Goal: Find specific page/section: Find specific page/section

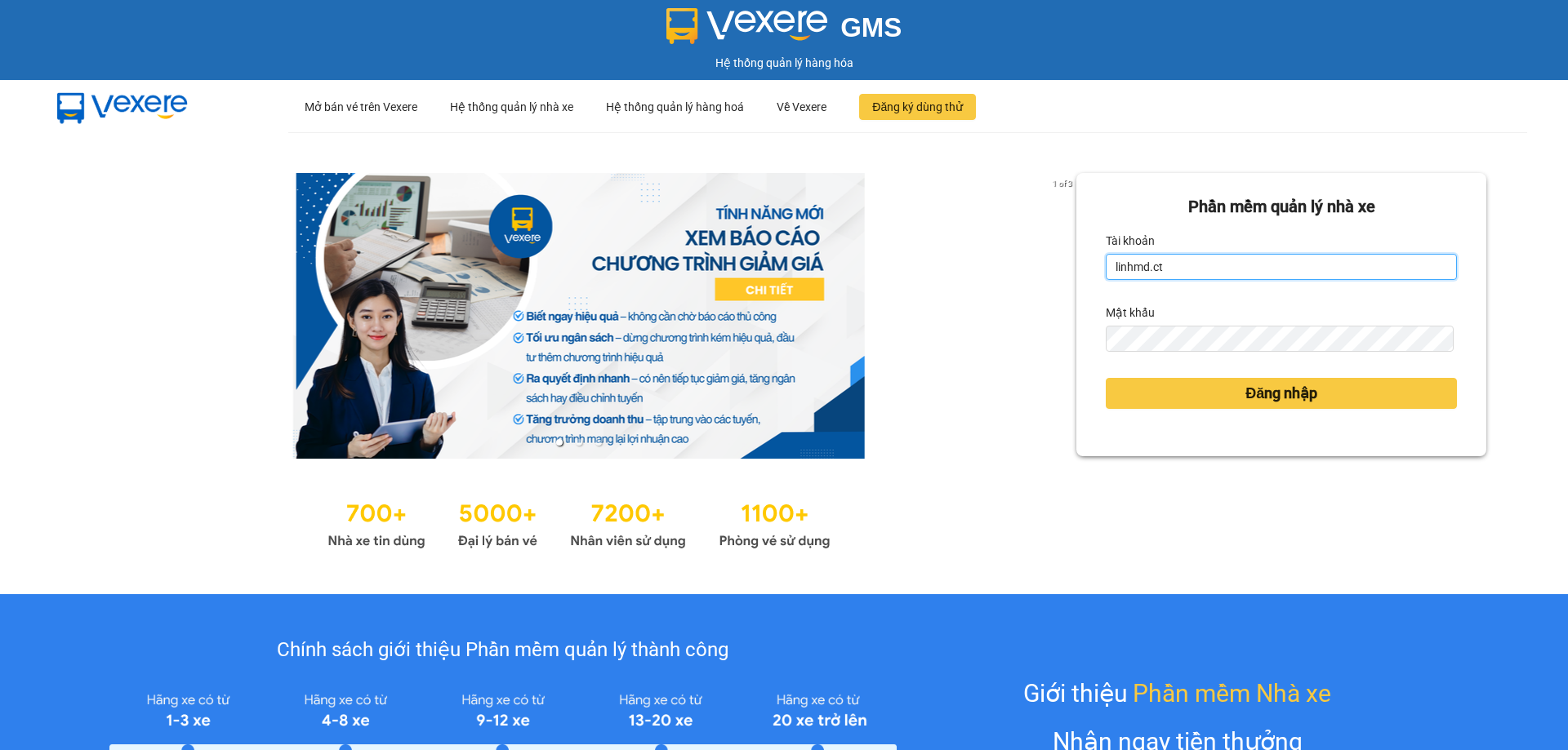
click at [1218, 276] on input "linhmd.ct" at bounding box center [1281, 266] width 351 height 26
type input "nhatmd.ct"
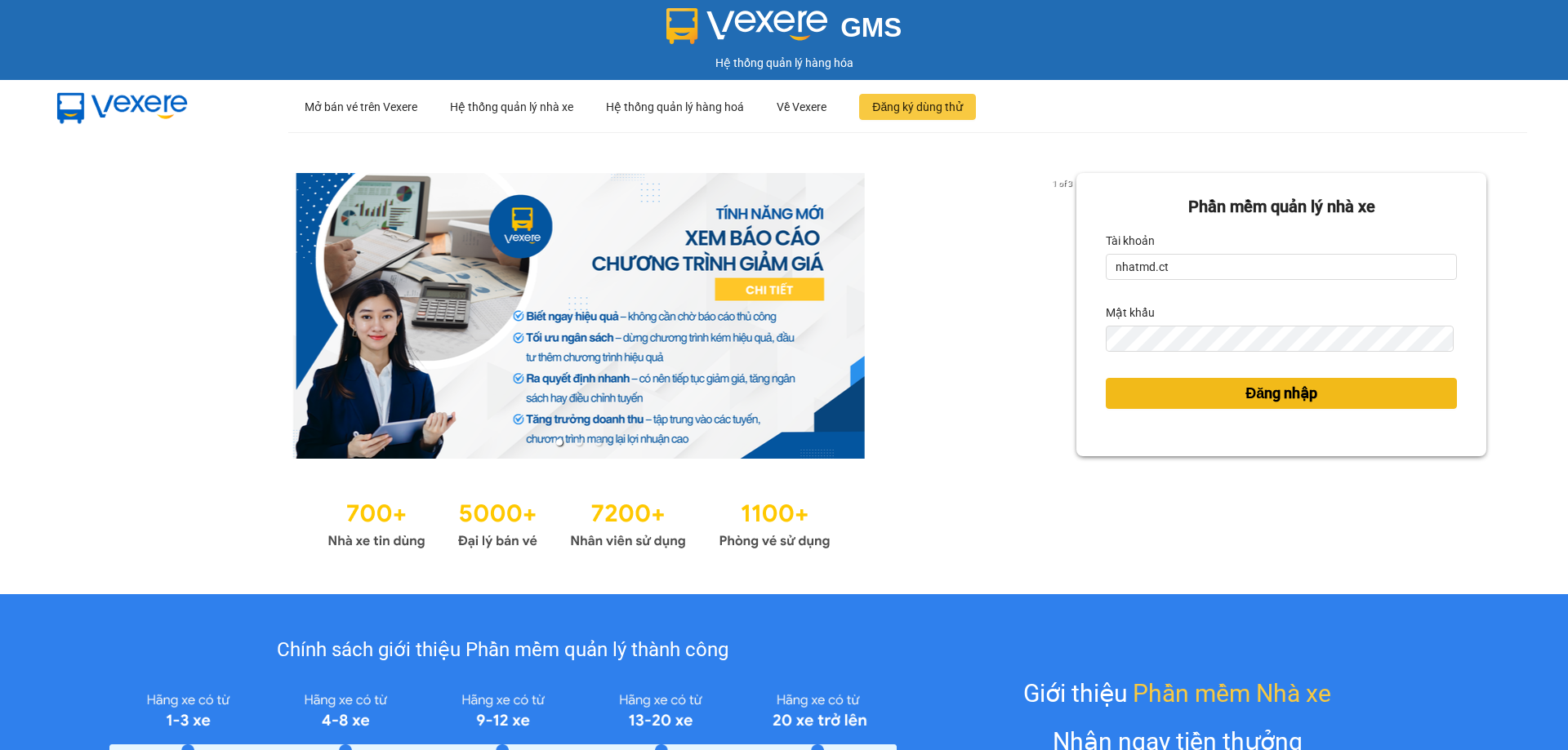
click at [1222, 392] on button "Đăng nhập" at bounding box center [1281, 394] width 351 height 31
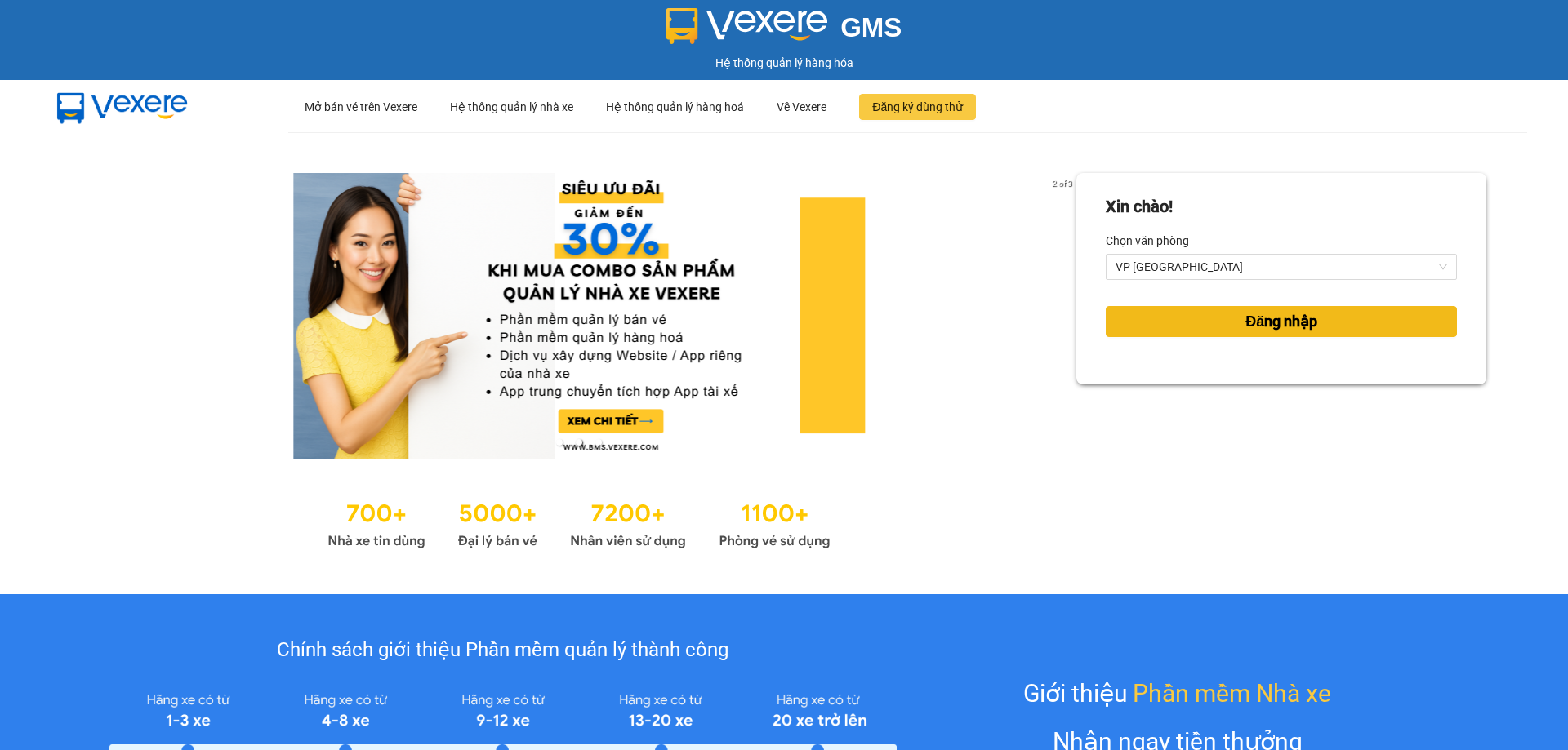
click at [1229, 323] on button "Đăng nhập" at bounding box center [1281, 321] width 351 height 31
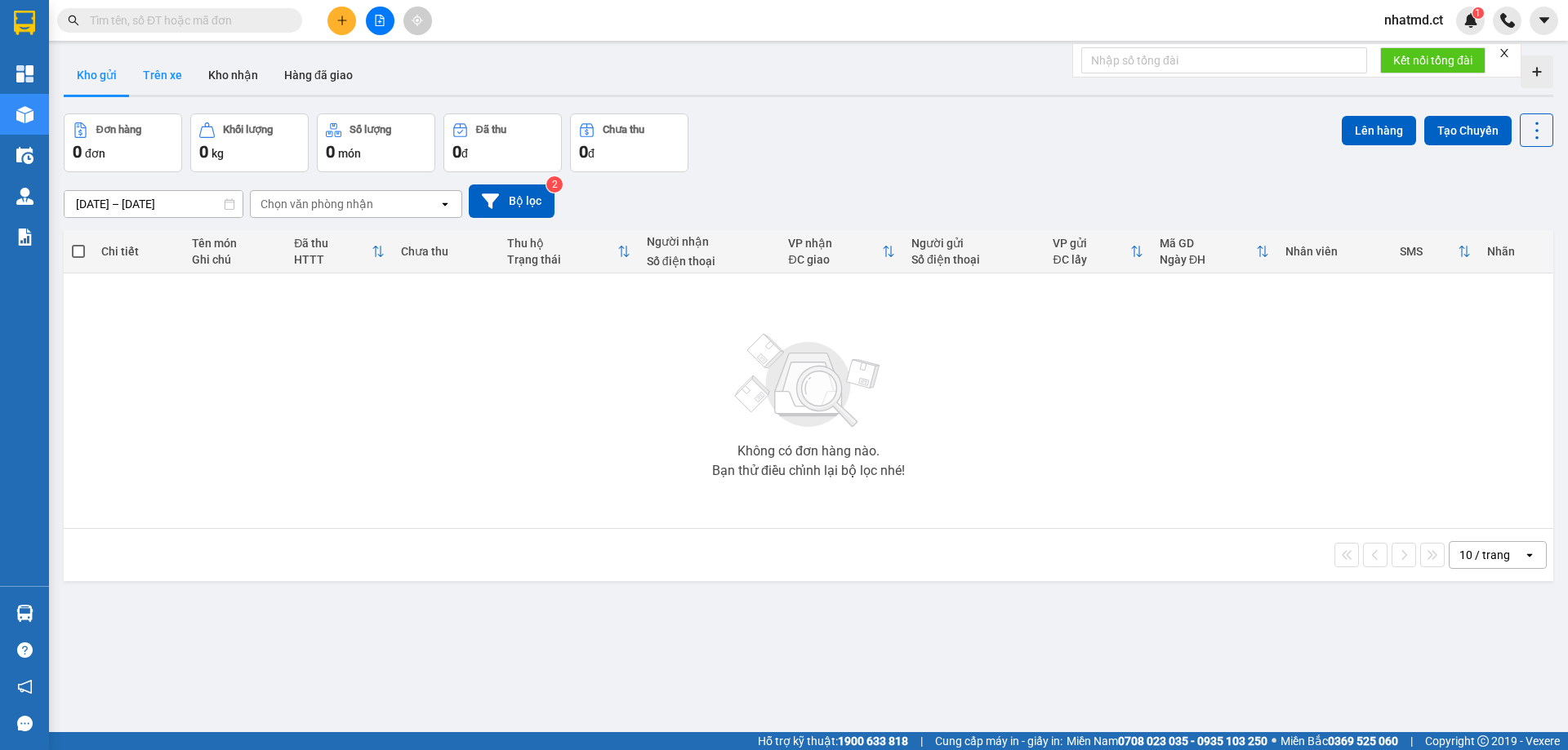
click at [167, 70] on button "Trên xe" at bounding box center [162, 75] width 66 height 40
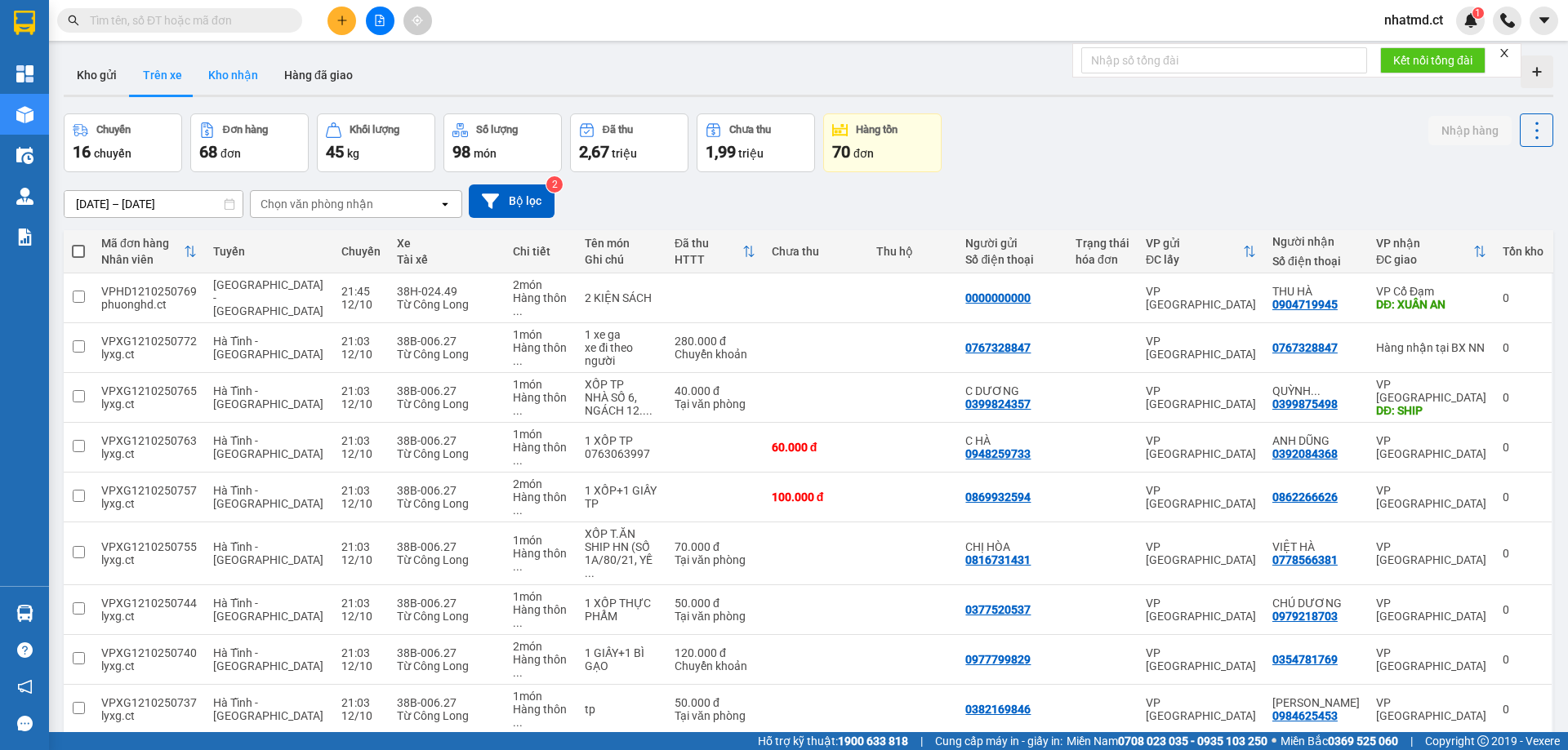
click at [236, 76] on button "Kho nhận" at bounding box center [233, 75] width 76 height 40
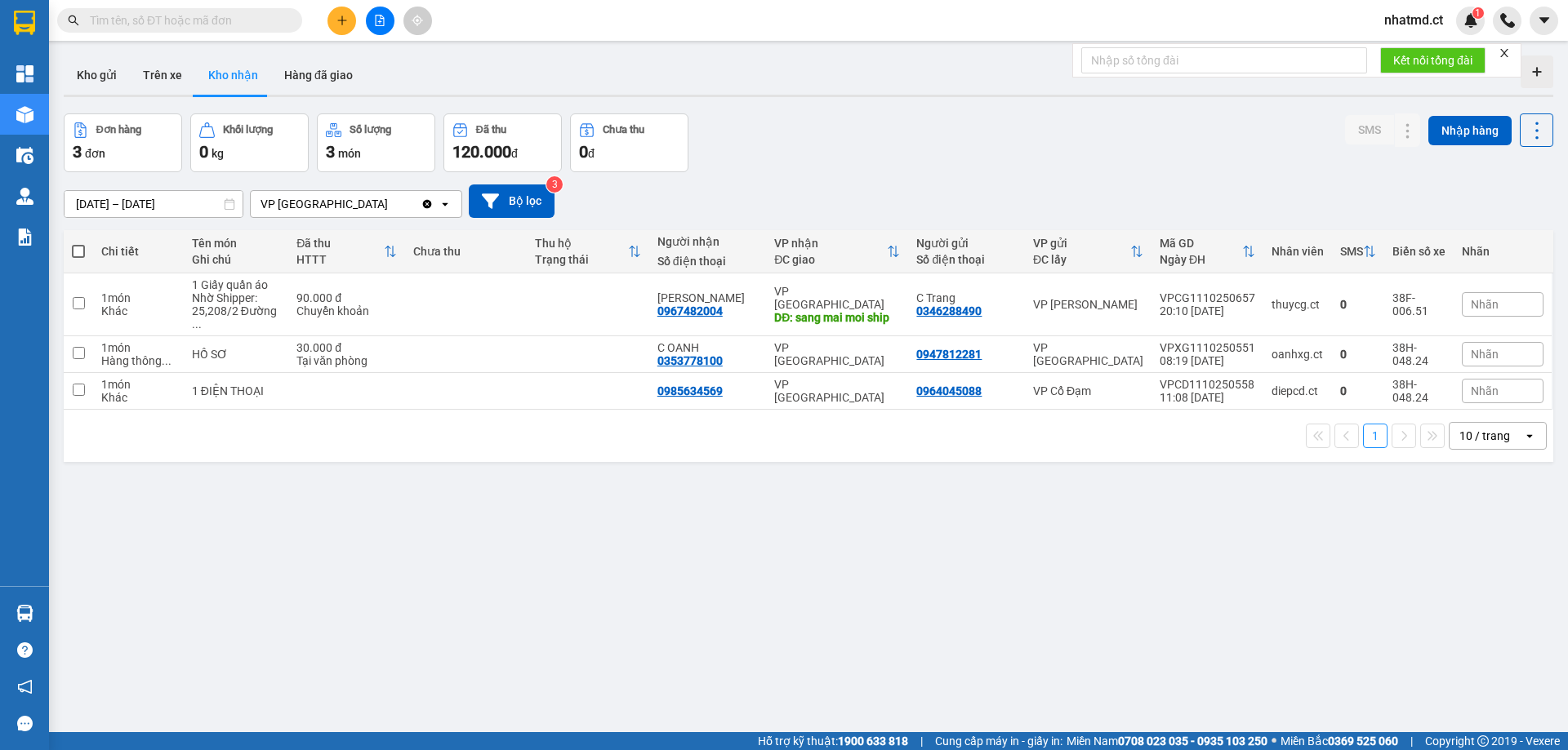
click at [362, 202] on div "VP [GEOGRAPHIC_DATA]" at bounding box center [336, 204] width 170 height 26
click at [157, 84] on button "Trên xe" at bounding box center [162, 75] width 66 height 40
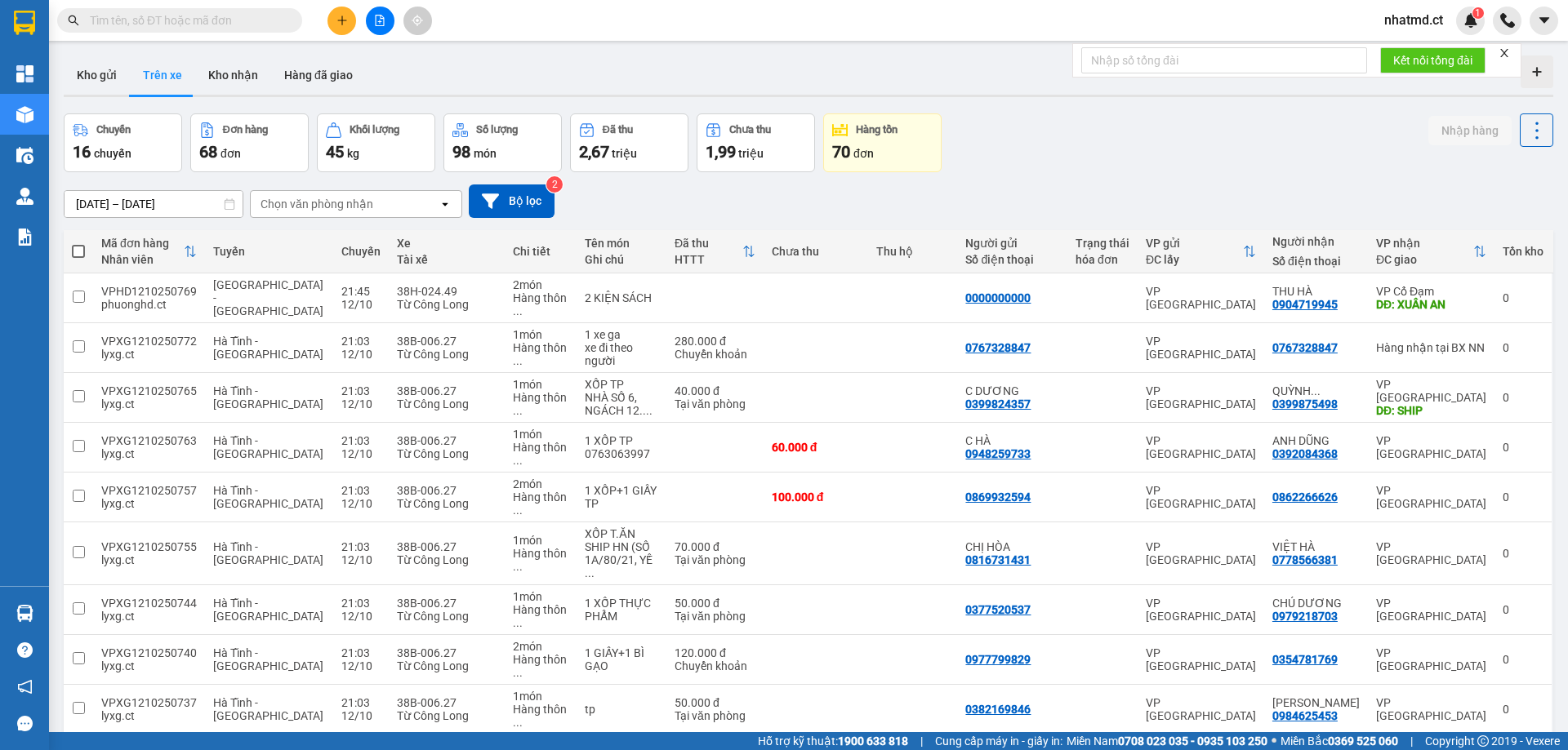
click at [355, 212] on div "Chọn văn phòng nhận" at bounding box center [345, 204] width 187 height 26
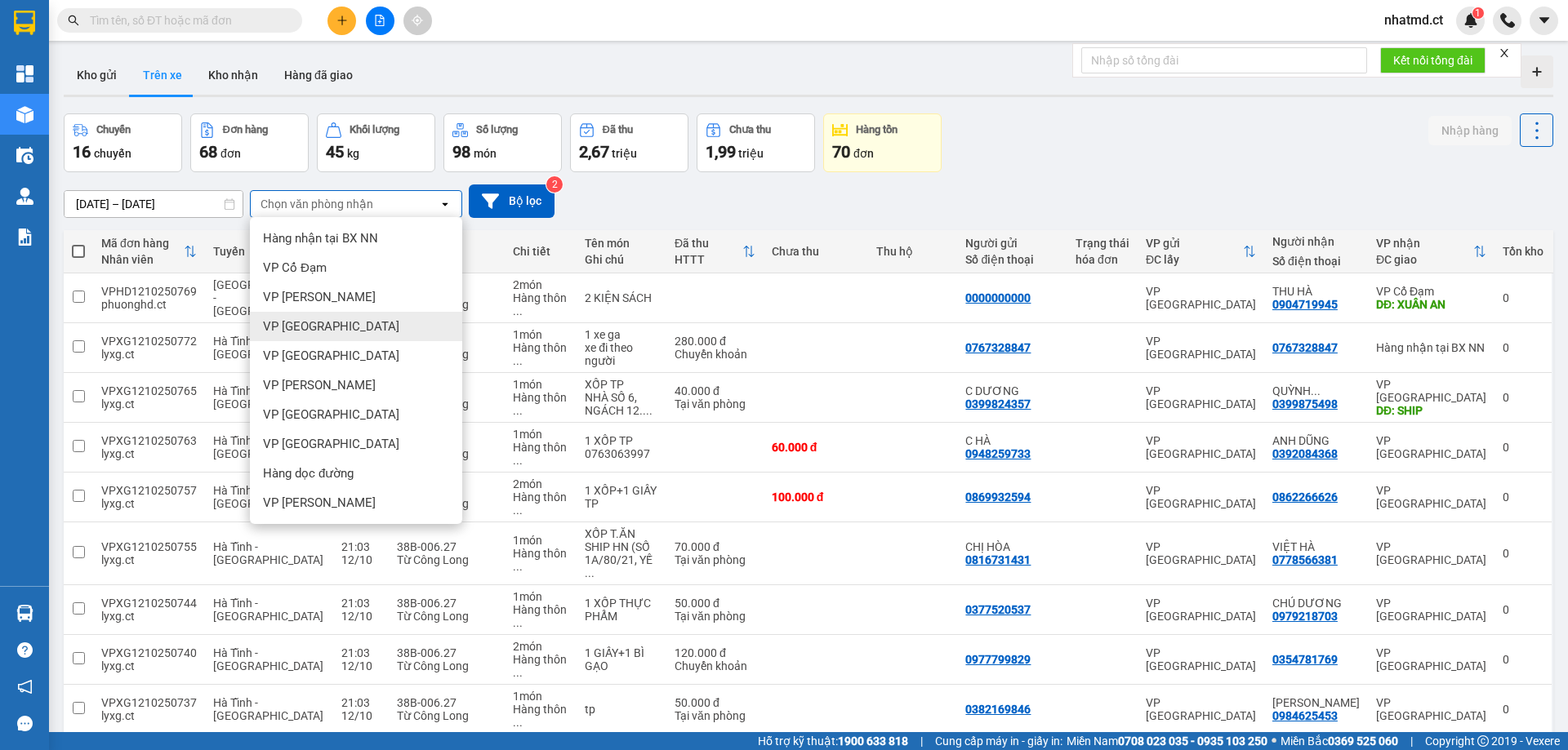
click at [315, 331] on span "VP [GEOGRAPHIC_DATA]" at bounding box center [330, 326] width 136 height 16
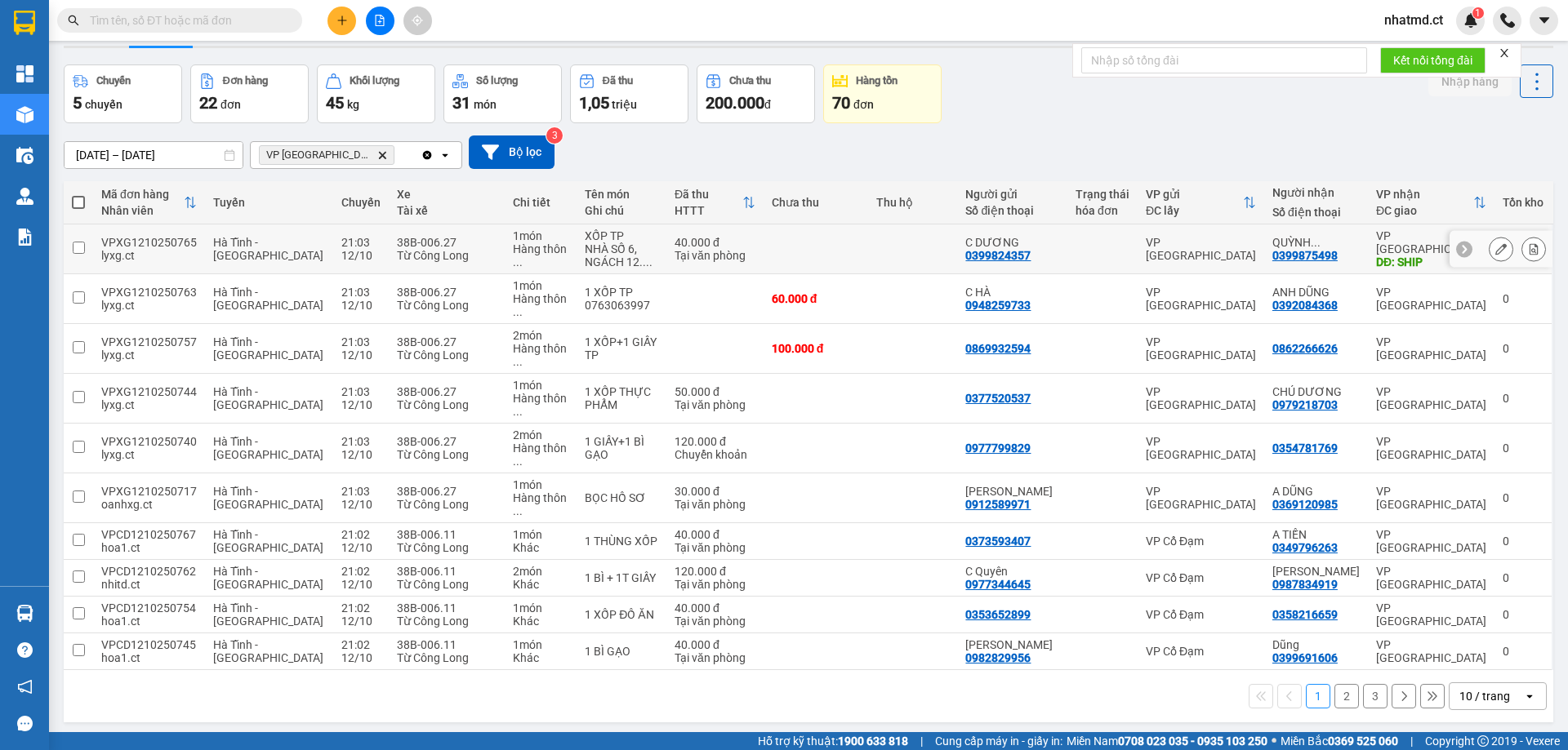
scroll to position [75, 0]
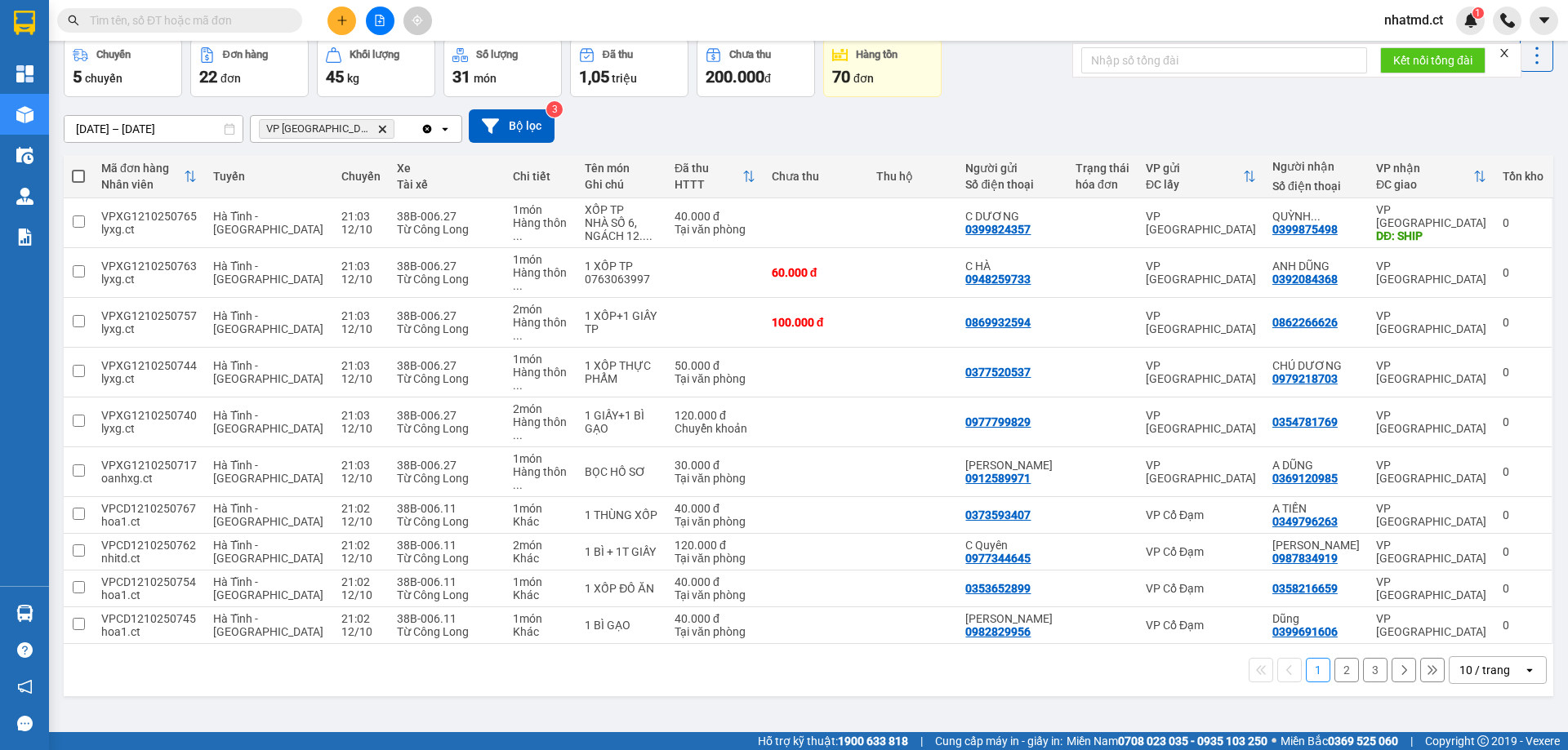
click at [1474, 657] on div "10 / trang" at bounding box center [1486, 670] width 73 height 26
click at [1470, 573] on span "100 / trang" at bounding box center [1478, 569] width 59 height 16
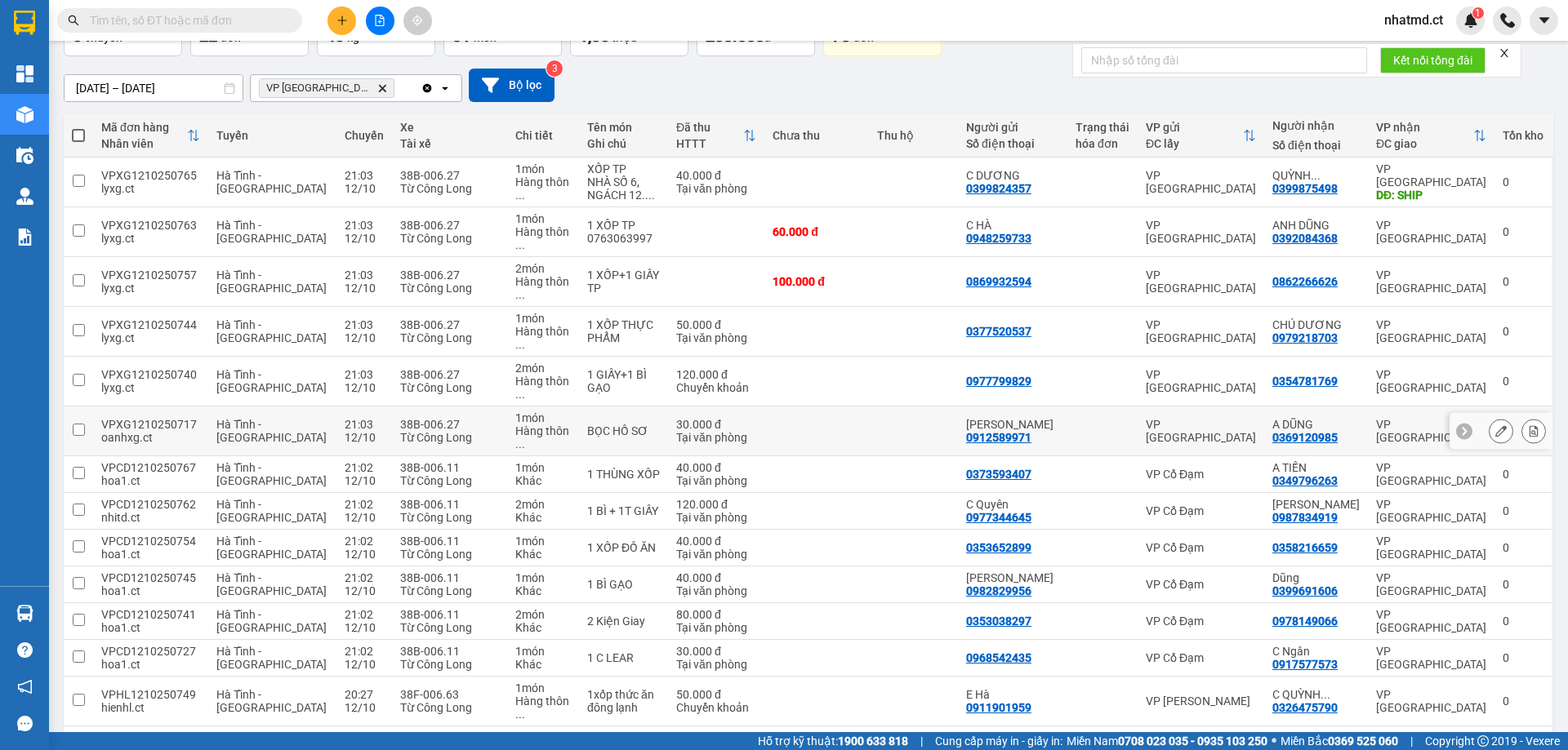
scroll to position [361, 0]
